Goal: Browse casually: Explore the website without a specific task or goal

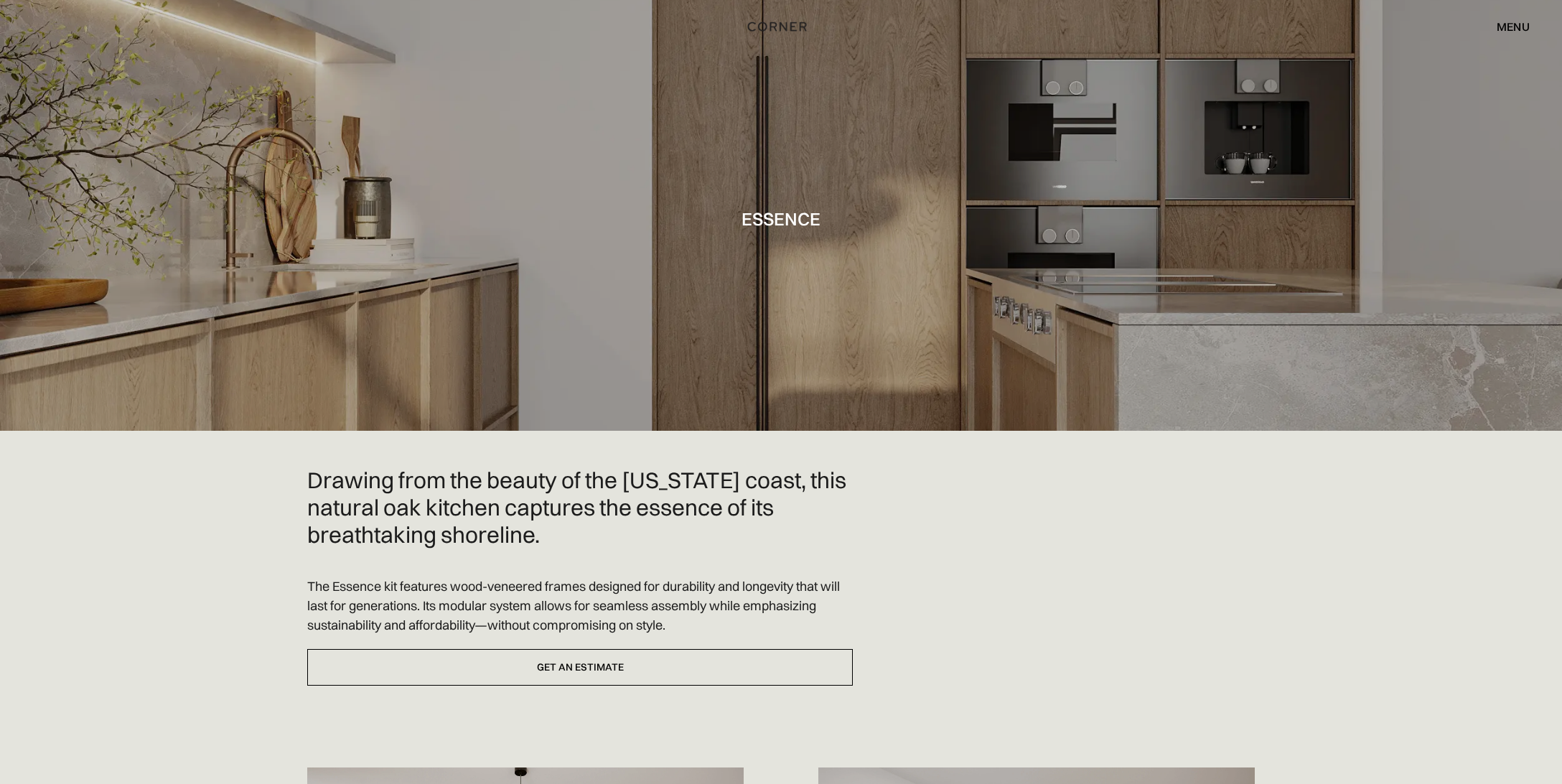
click at [786, 340] on div at bounding box center [781, 215] width 1562 height 431
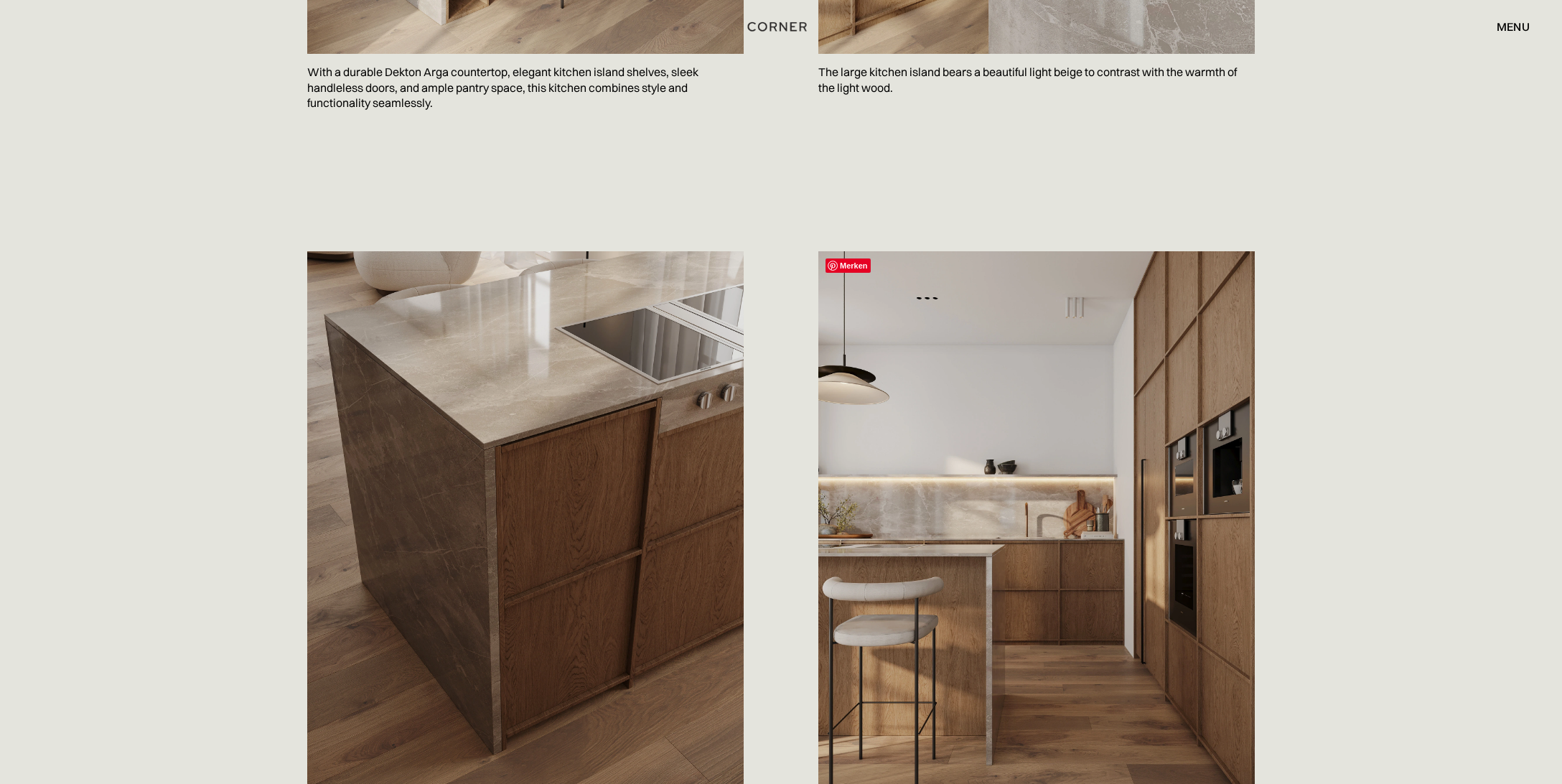
scroll to position [1286, 0]
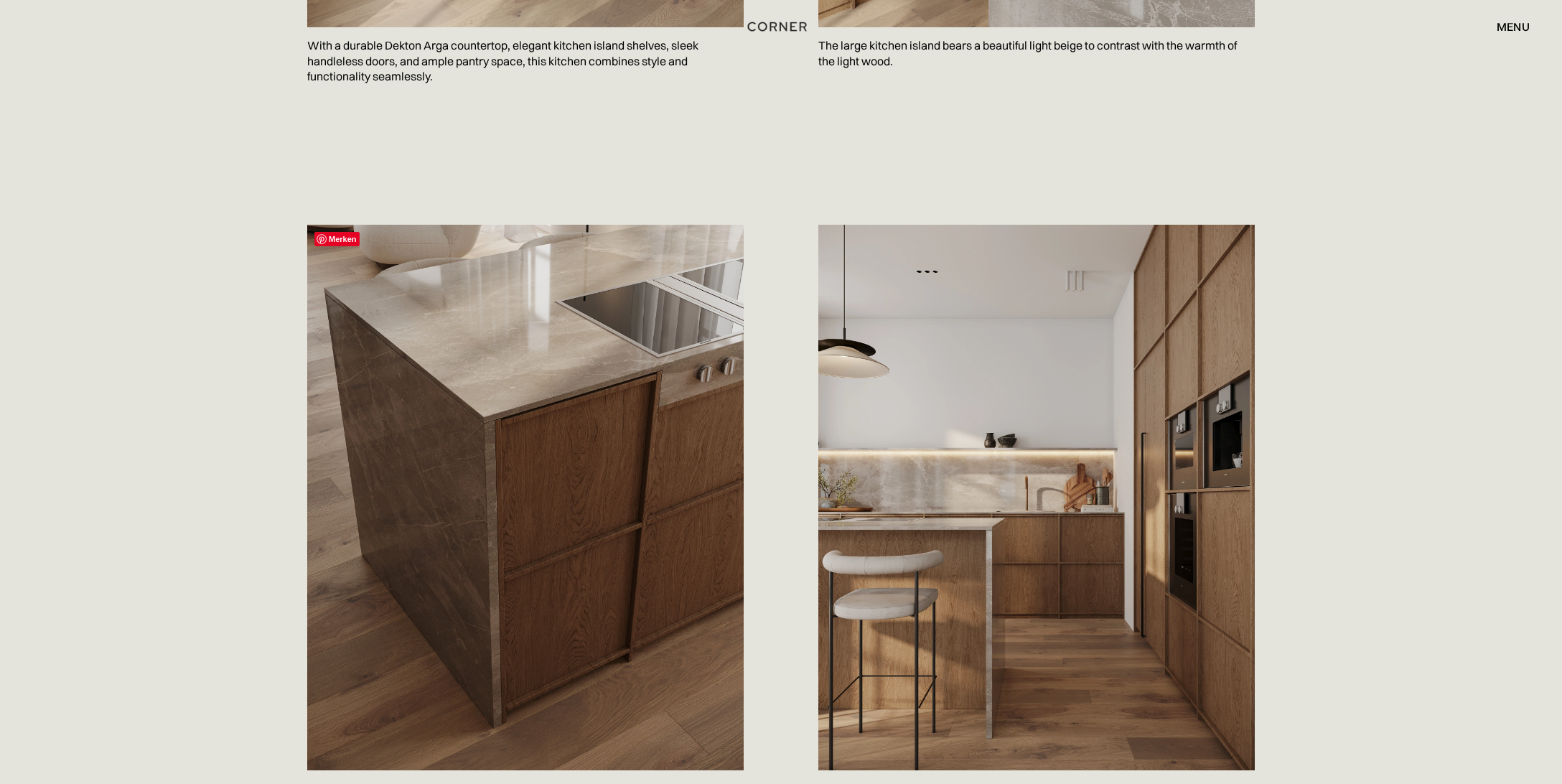
click at [605, 437] on img at bounding box center [525, 497] width 436 height 545
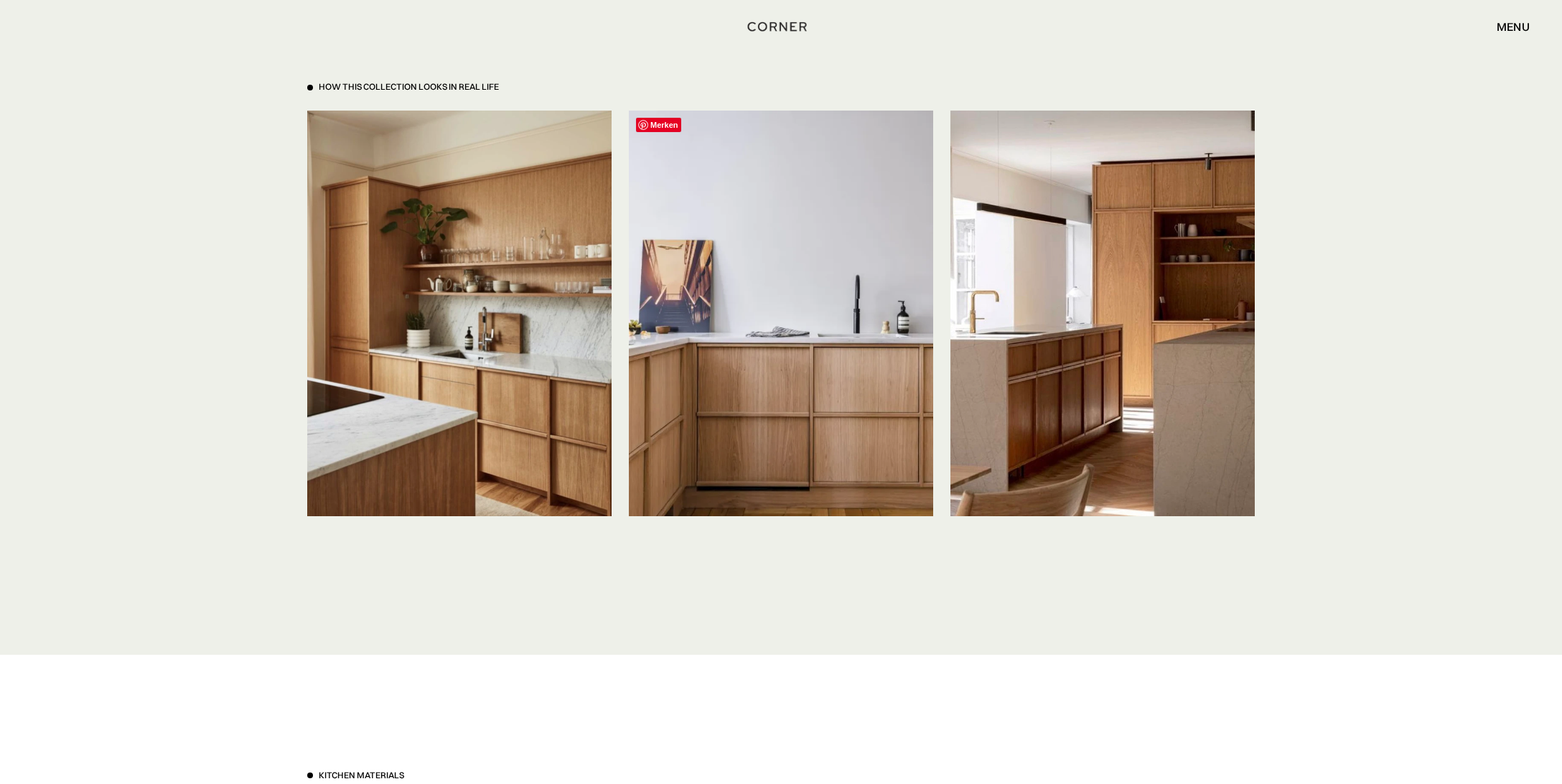
scroll to position [3329, 0]
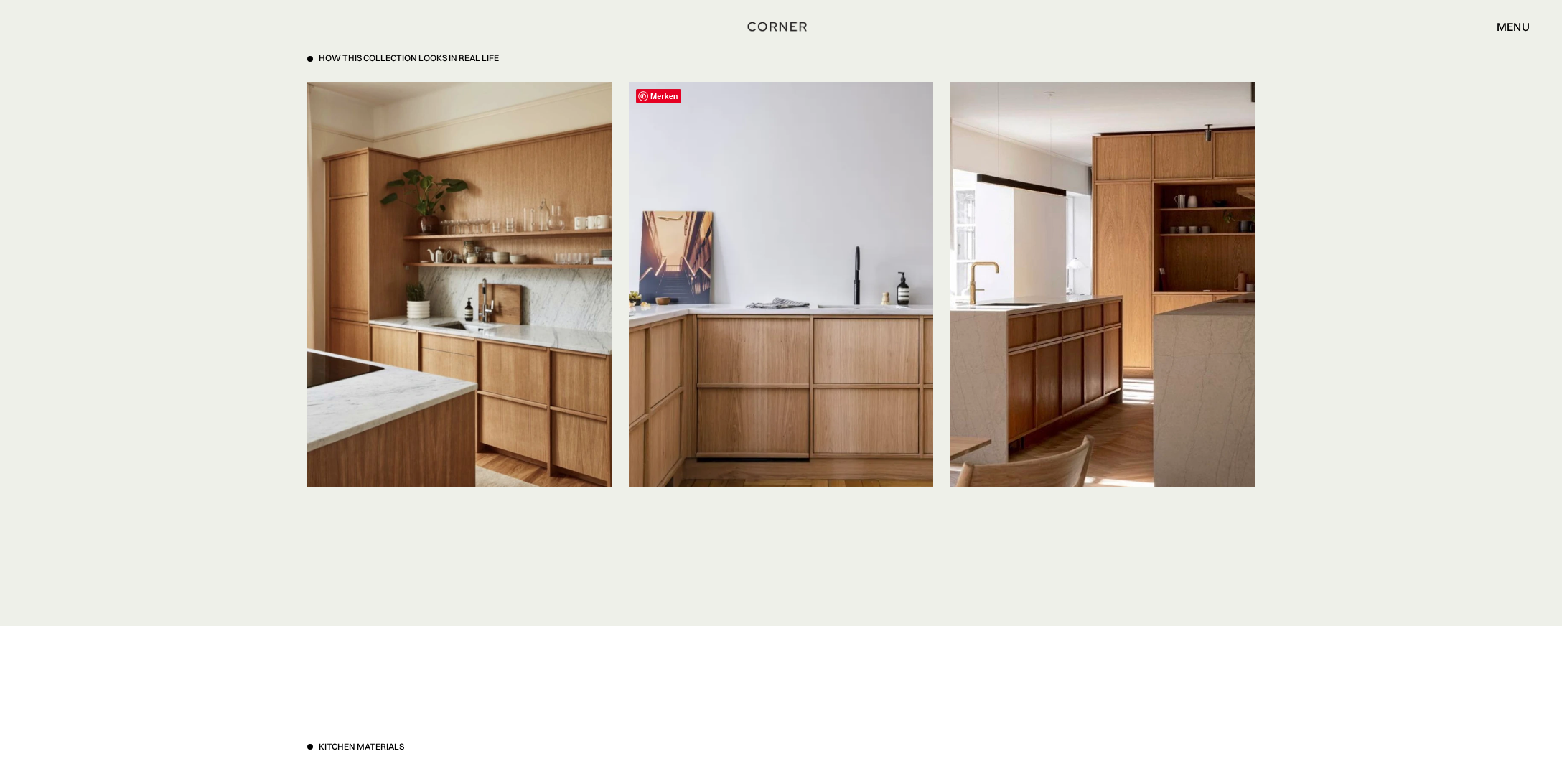
click at [762, 374] on img at bounding box center [780, 284] width 304 height 405
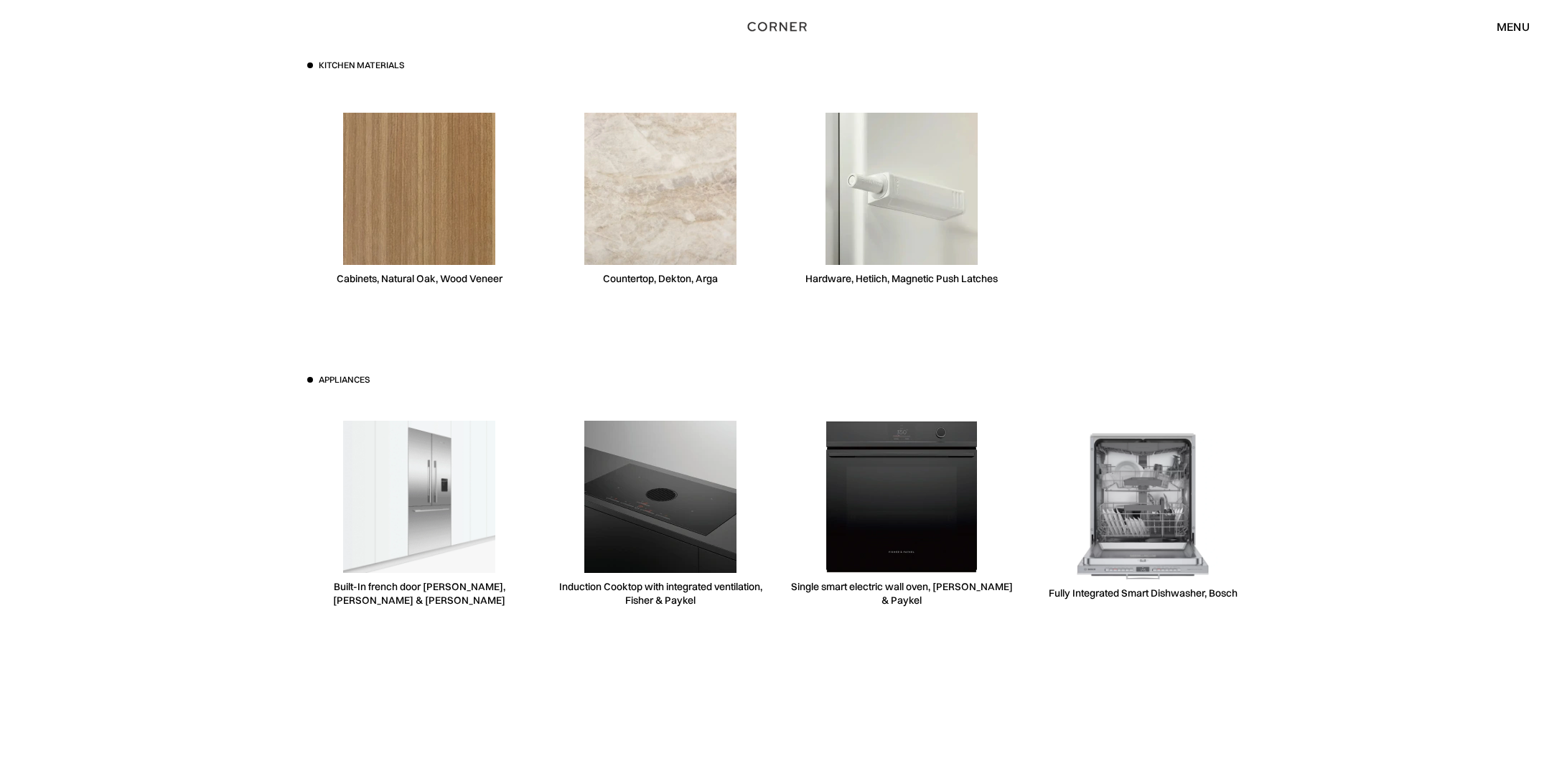
scroll to position [3480, 0]
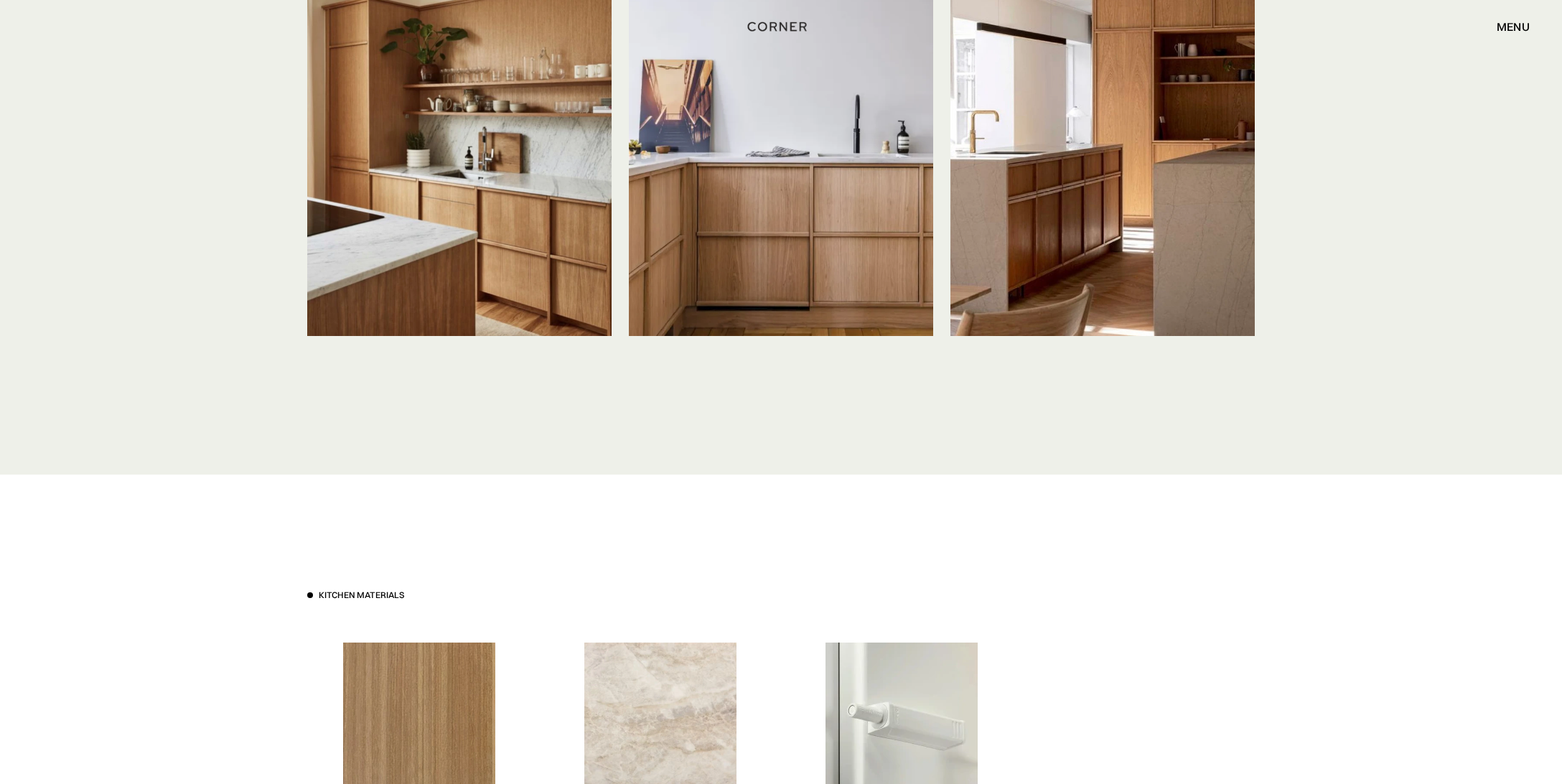
click at [779, 208] on img at bounding box center [780, 132] width 304 height 405
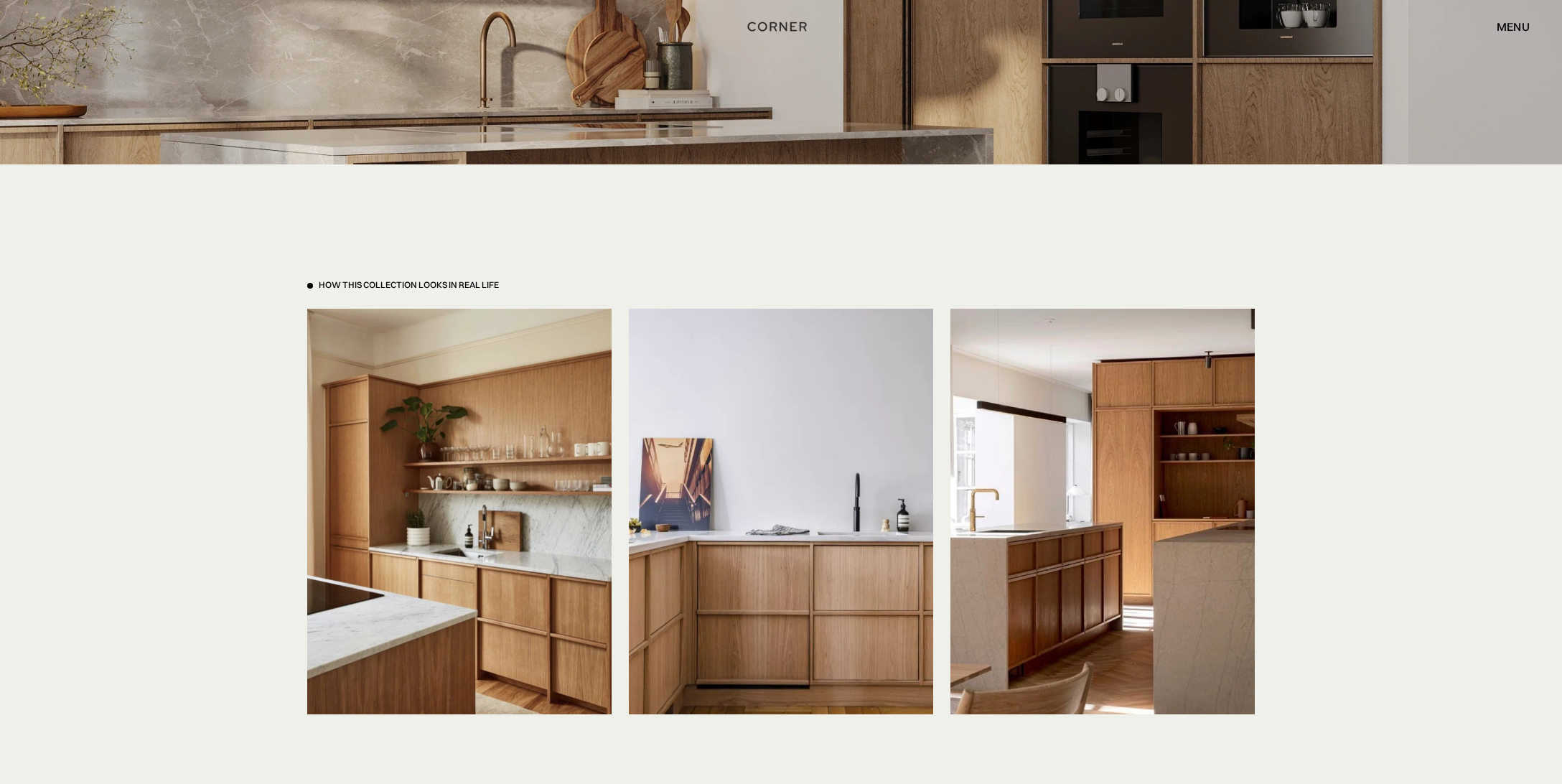
scroll to position [3329, 0]
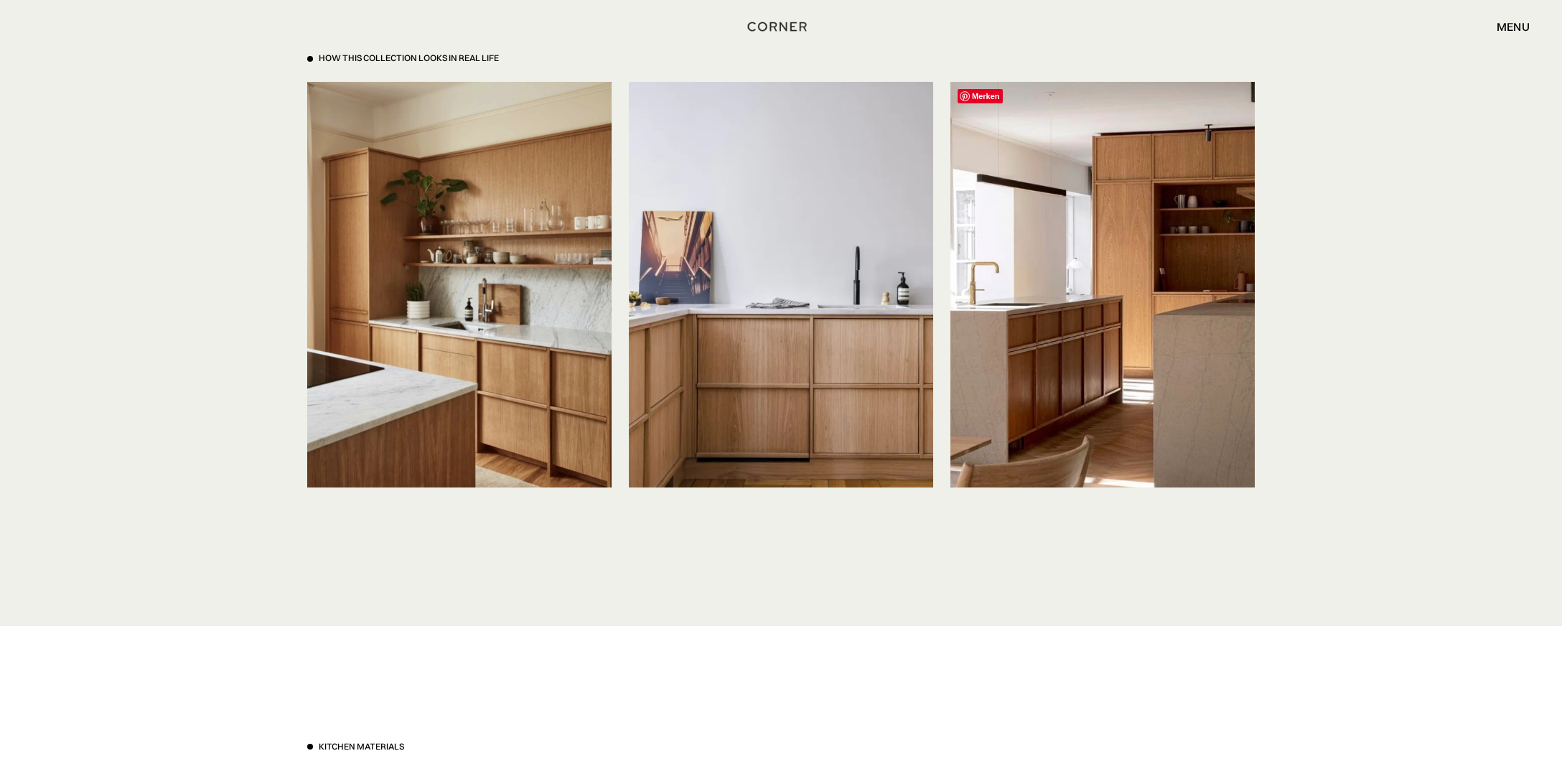
click at [1152, 284] on img at bounding box center [1102, 284] width 304 height 405
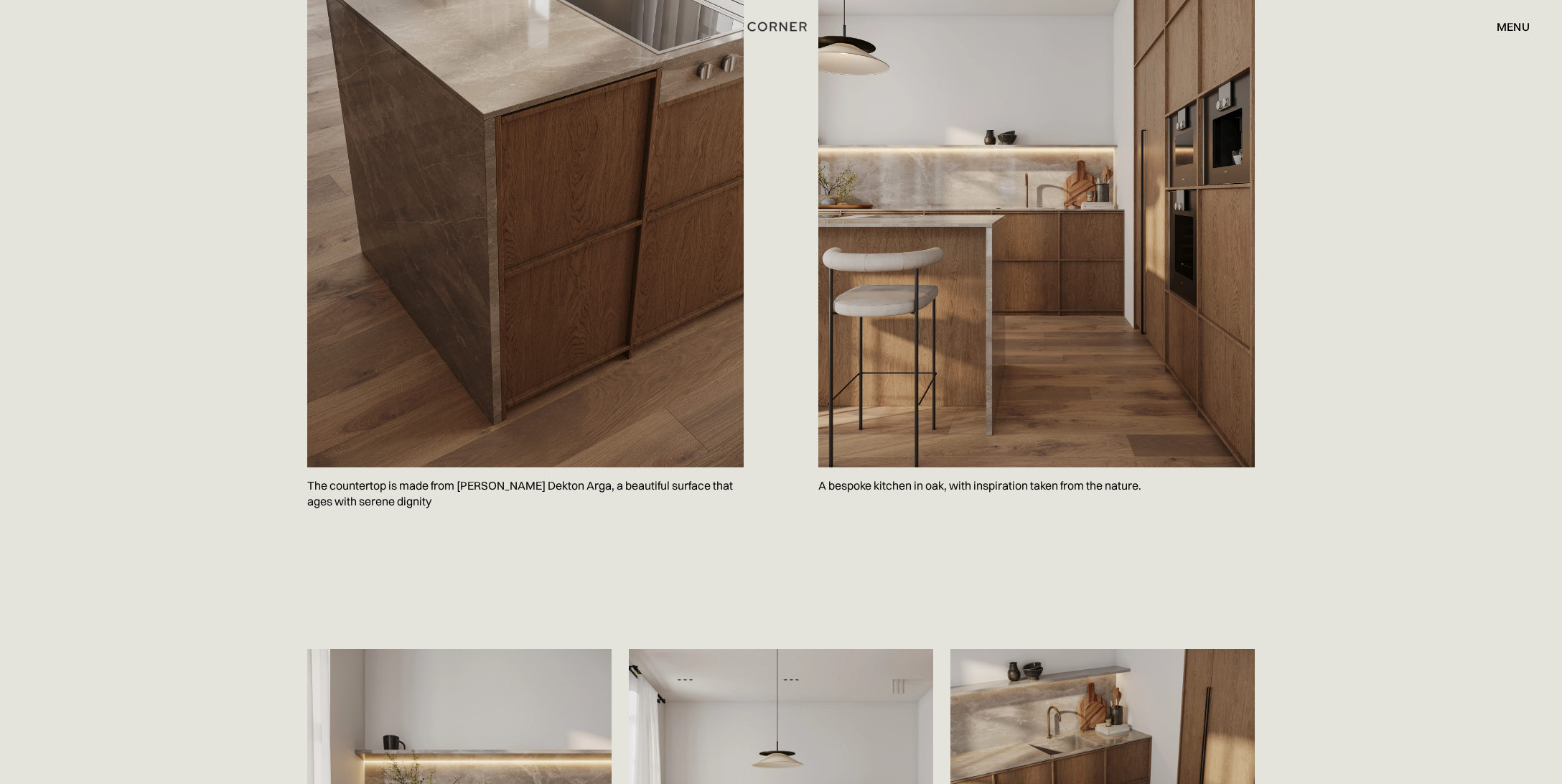
scroll to position [2193, 0]
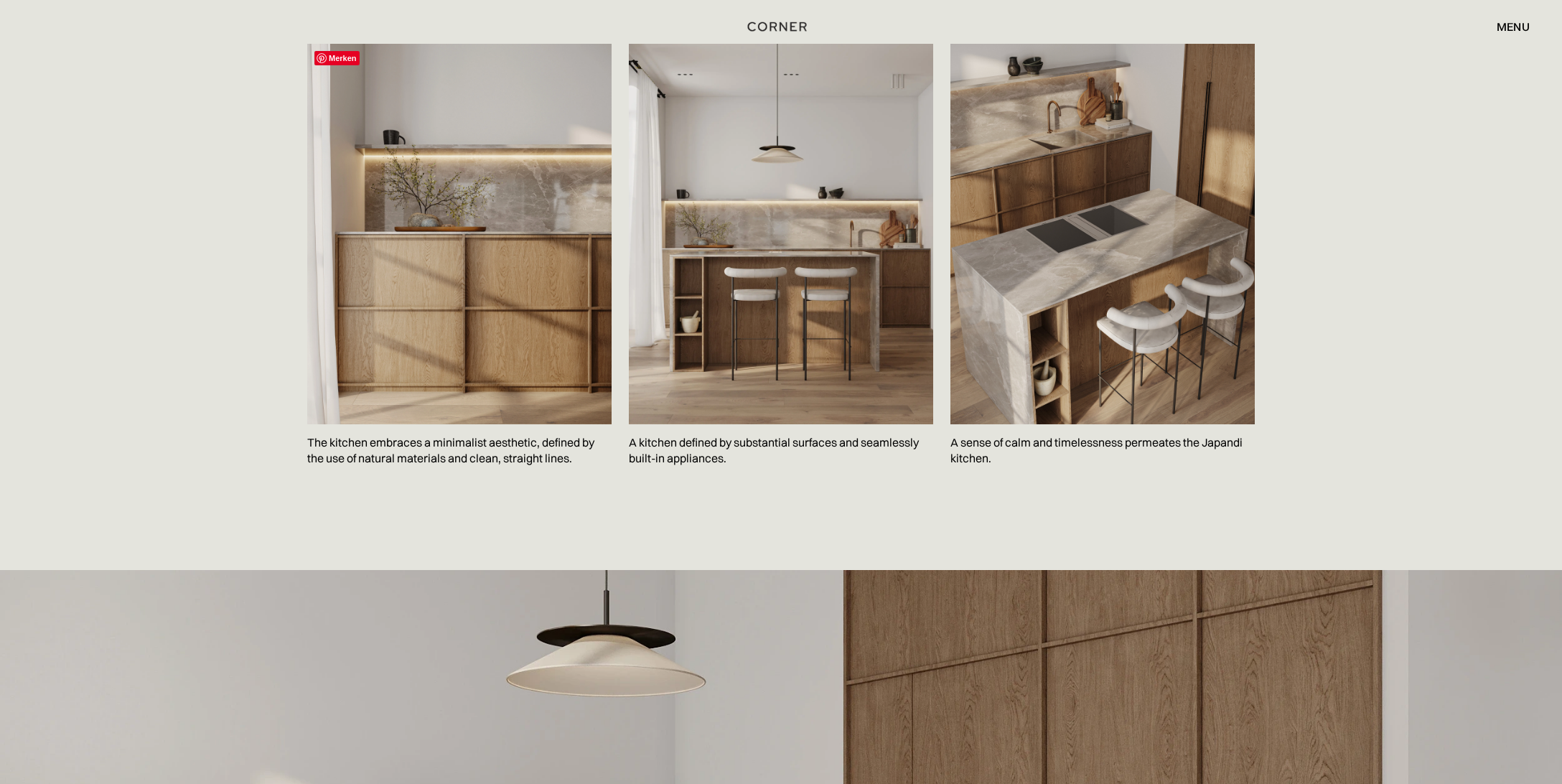
click at [499, 310] on img at bounding box center [459, 233] width 304 height 380
click at [463, 447] on p "The kitchen embraces a minimalist aesthetic, defined by the use of natural mate…" at bounding box center [459, 450] width 304 height 52
click at [481, 364] on img at bounding box center [459, 233] width 304 height 380
click at [734, 334] on img at bounding box center [780, 233] width 304 height 380
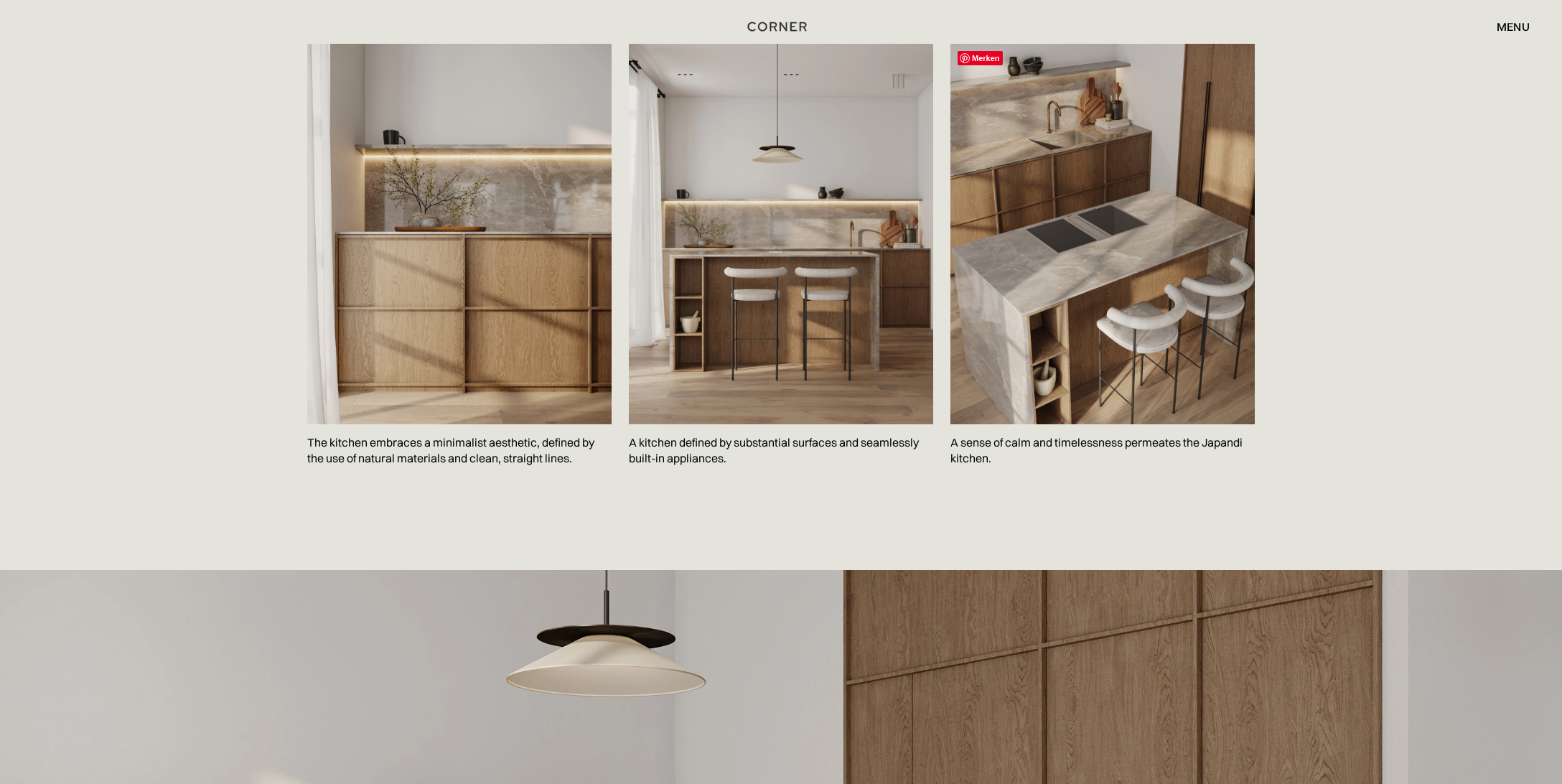
click at [1183, 320] on img at bounding box center [1102, 233] width 304 height 380
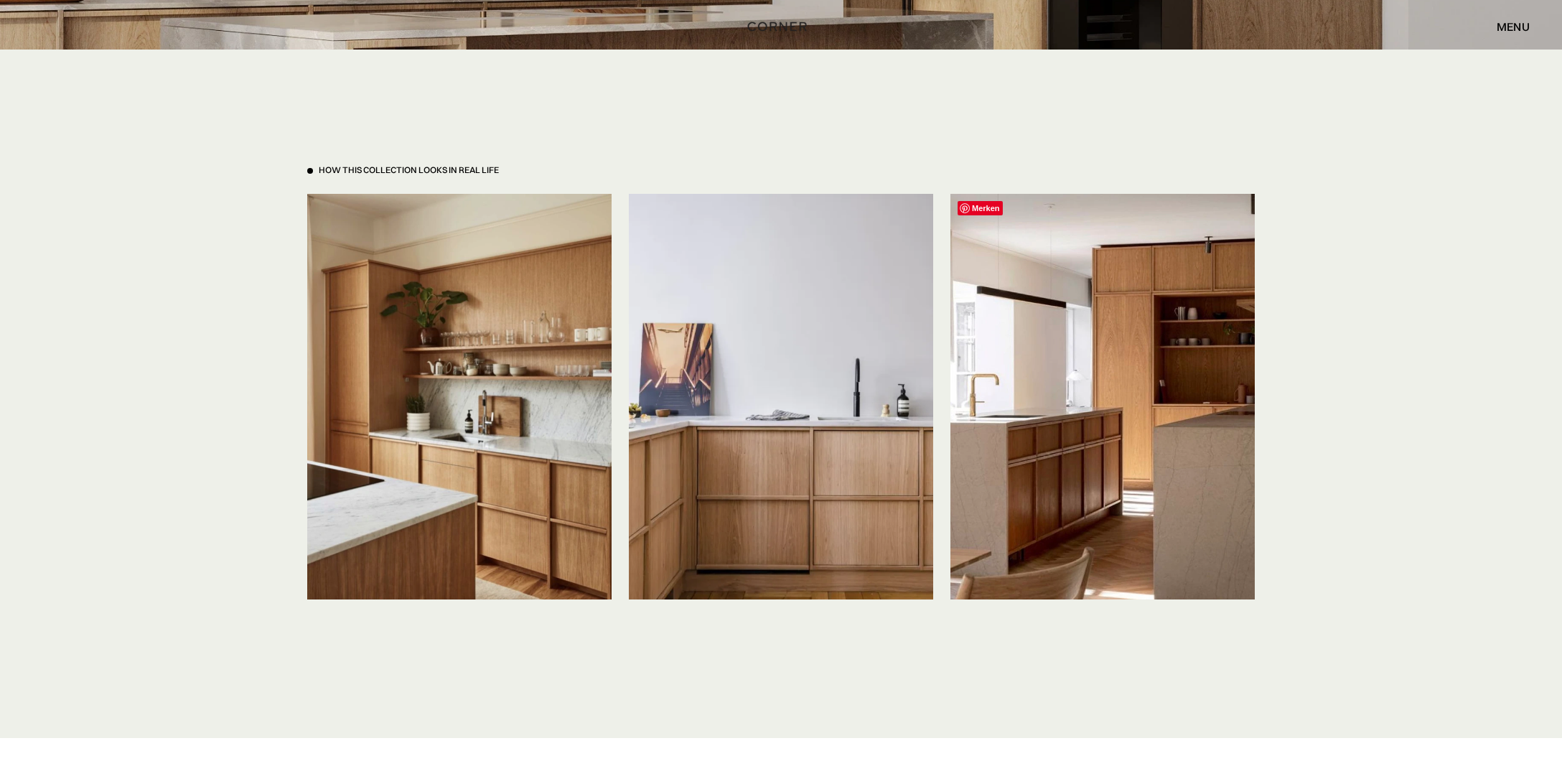
scroll to position [3329, 0]
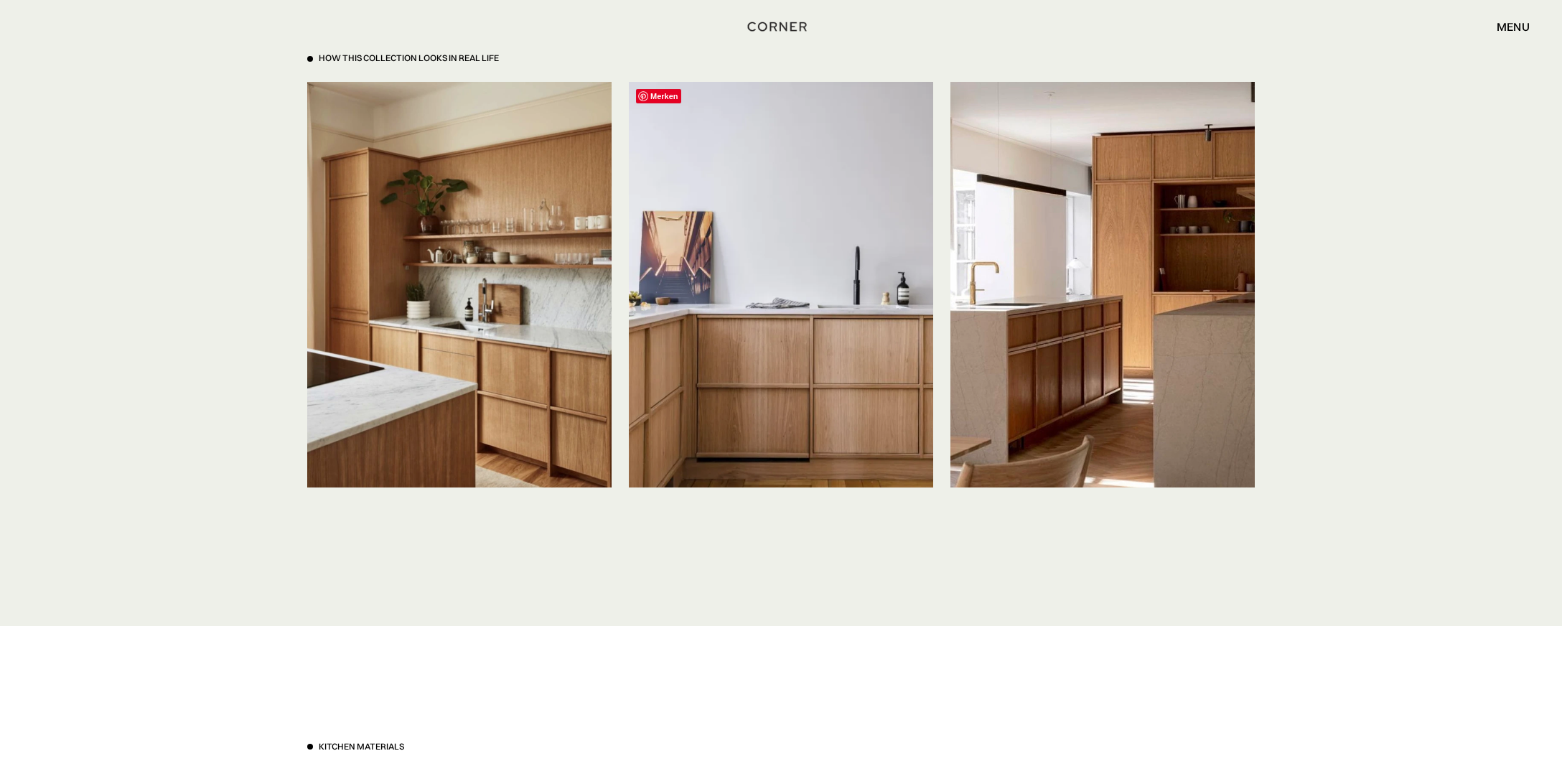
click at [864, 334] on img at bounding box center [780, 284] width 304 height 405
click at [1004, 352] on img at bounding box center [1102, 284] width 304 height 405
click at [1080, 356] on img at bounding box center [1102, 284] width 304 height 405
click at [832, 270] on img at bounding box center [780, 284] width 304 height 405
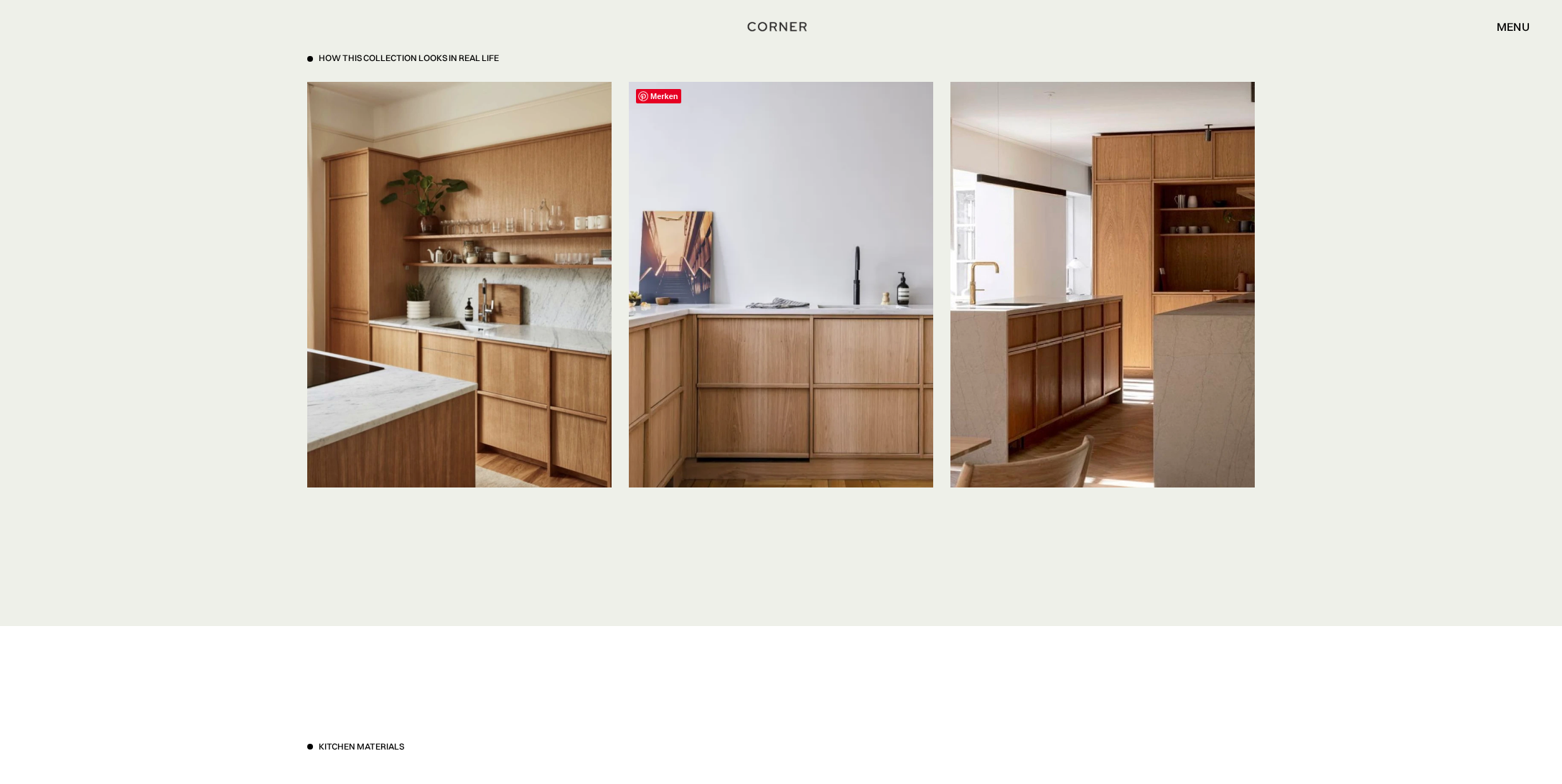
click at [656, 93] on span "Merken" at bounding box center [659, 96] width 45 height 14
